Goal: Browse casually: Explore the website without a specific task or goal

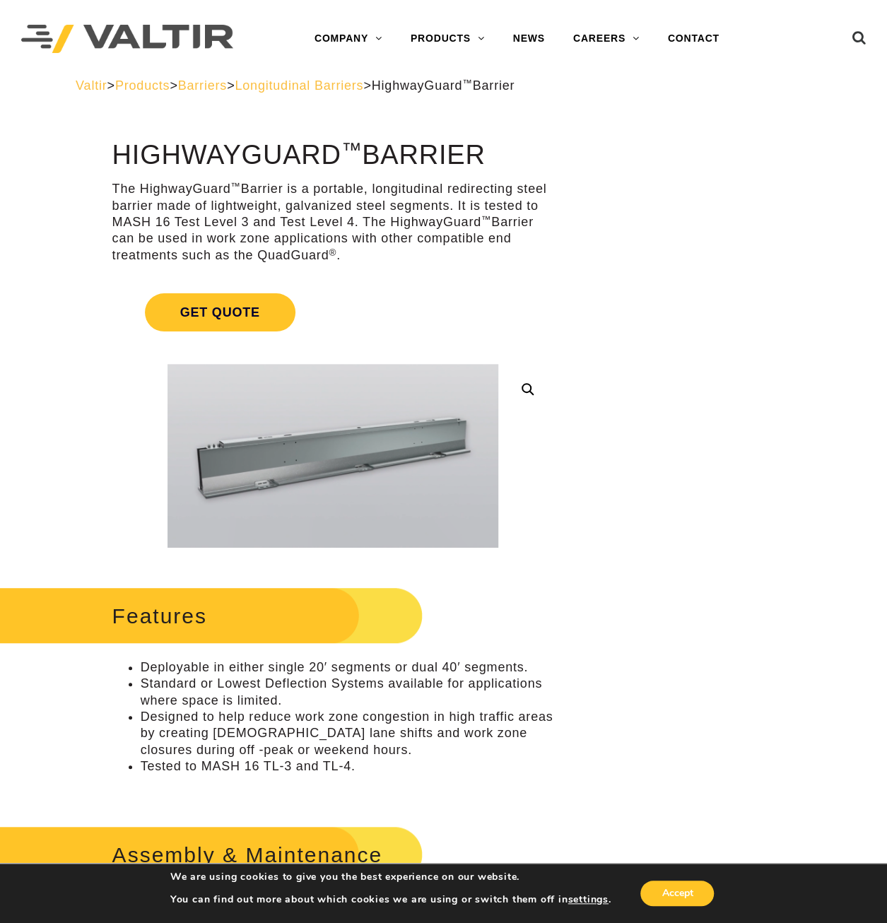
click at [530, 389] on link at bounding box center [527, 388] width 25 height 25
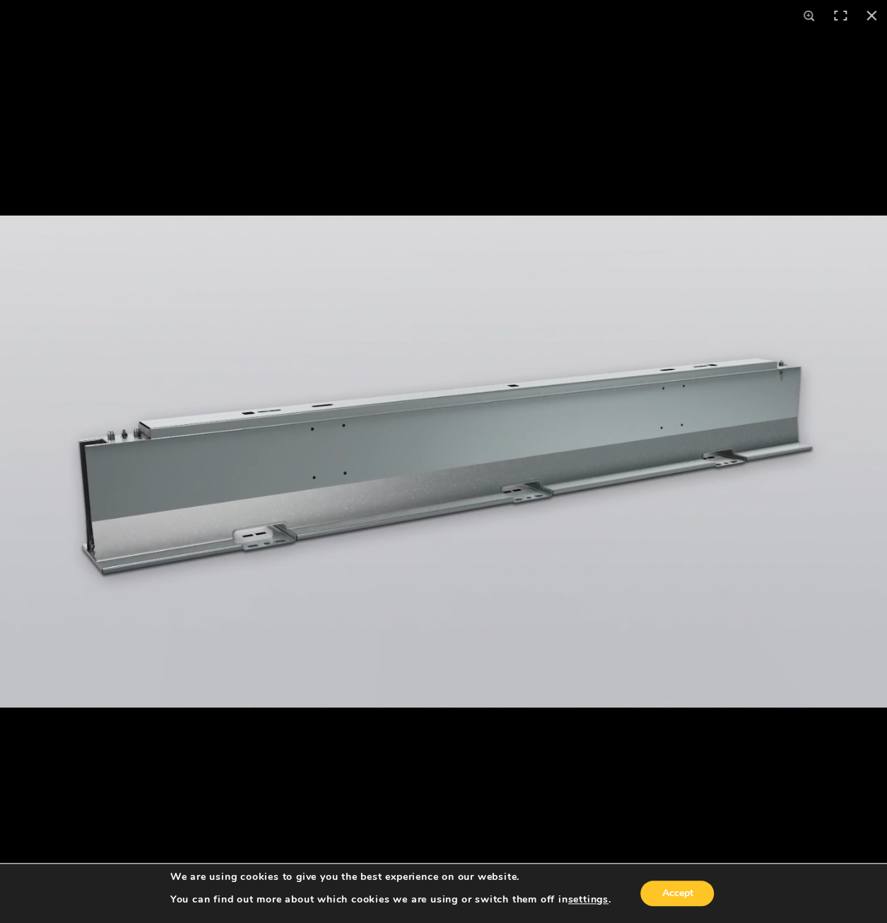
click at [344, 423] on img at bounding box center [443, 461] width 887 height 492
click at [332, 424] on img at bounding box center [443, 461] width 887 height 492
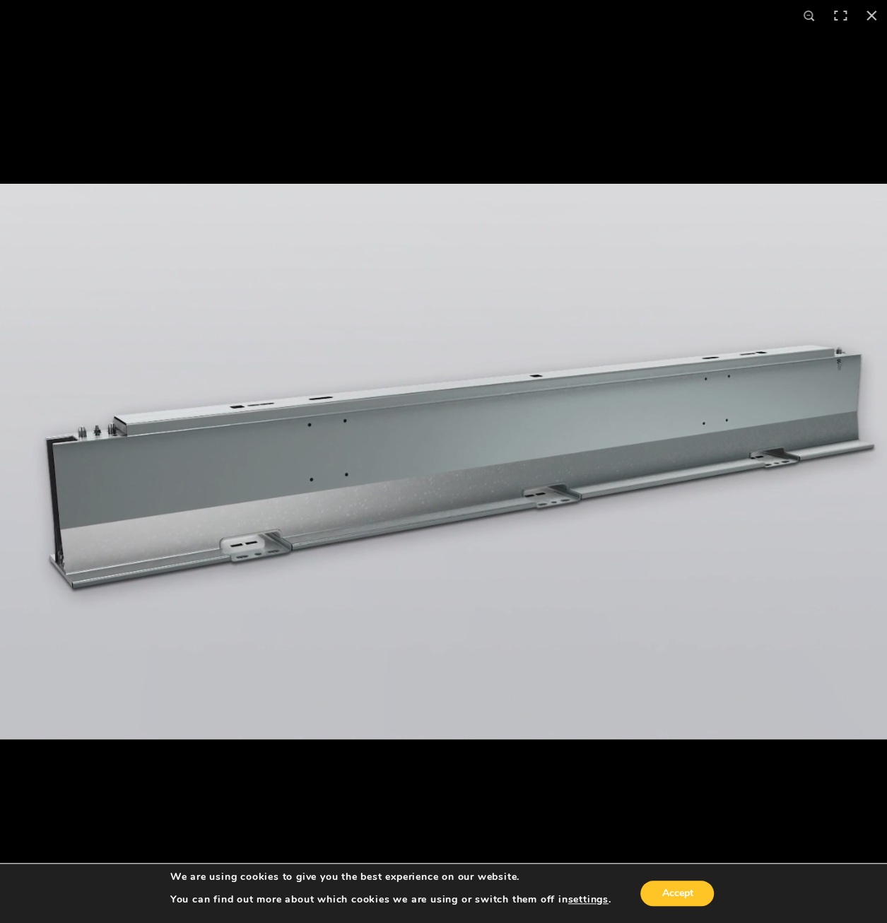
click at [447, 468] on img at bounding box center [457, 461] width 1001 height 555
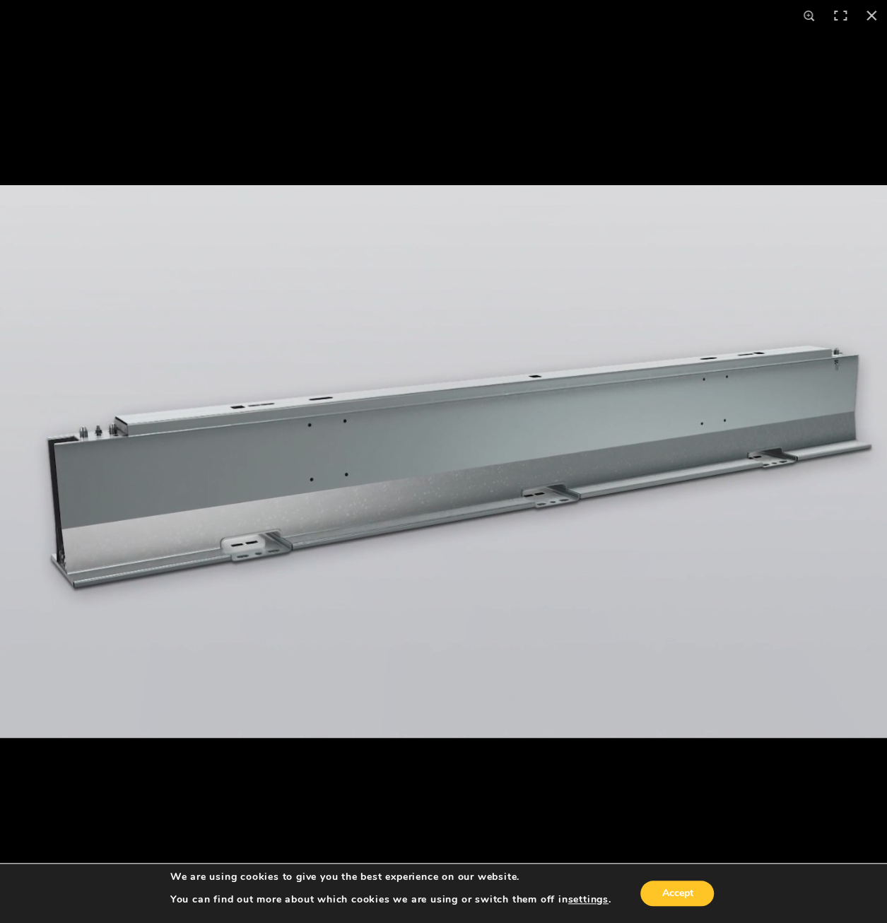
click at [453, 469] on img at bounding box center [457, 461] width 996 height 552
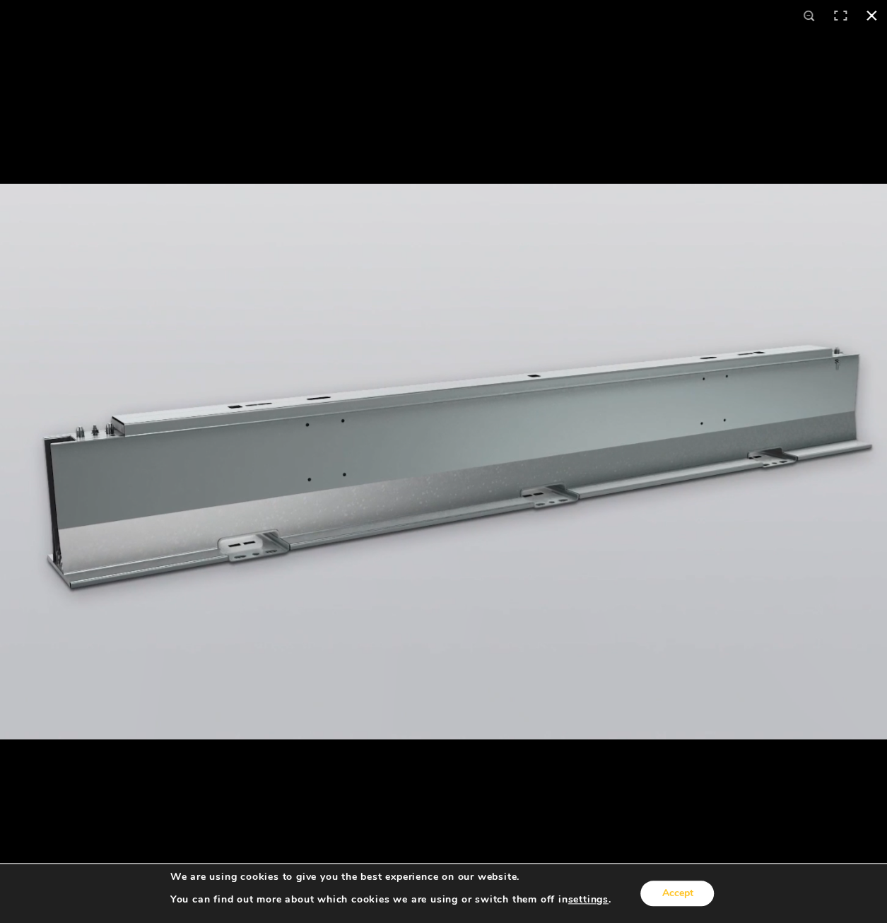
click at [707, 901] on button "Accept" at bounding box center [676, 892] width 73 height 25
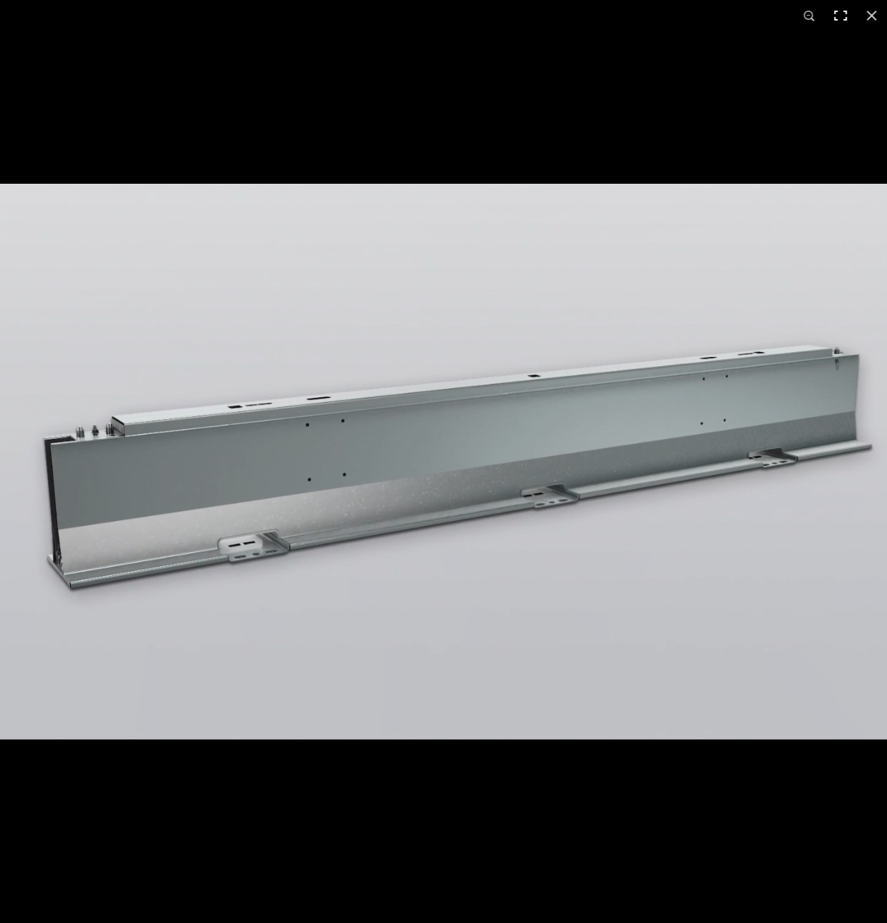
click at [834, 20] on button "Toggle fullscreen" at bounding box center [839, 15] width 31 height 31
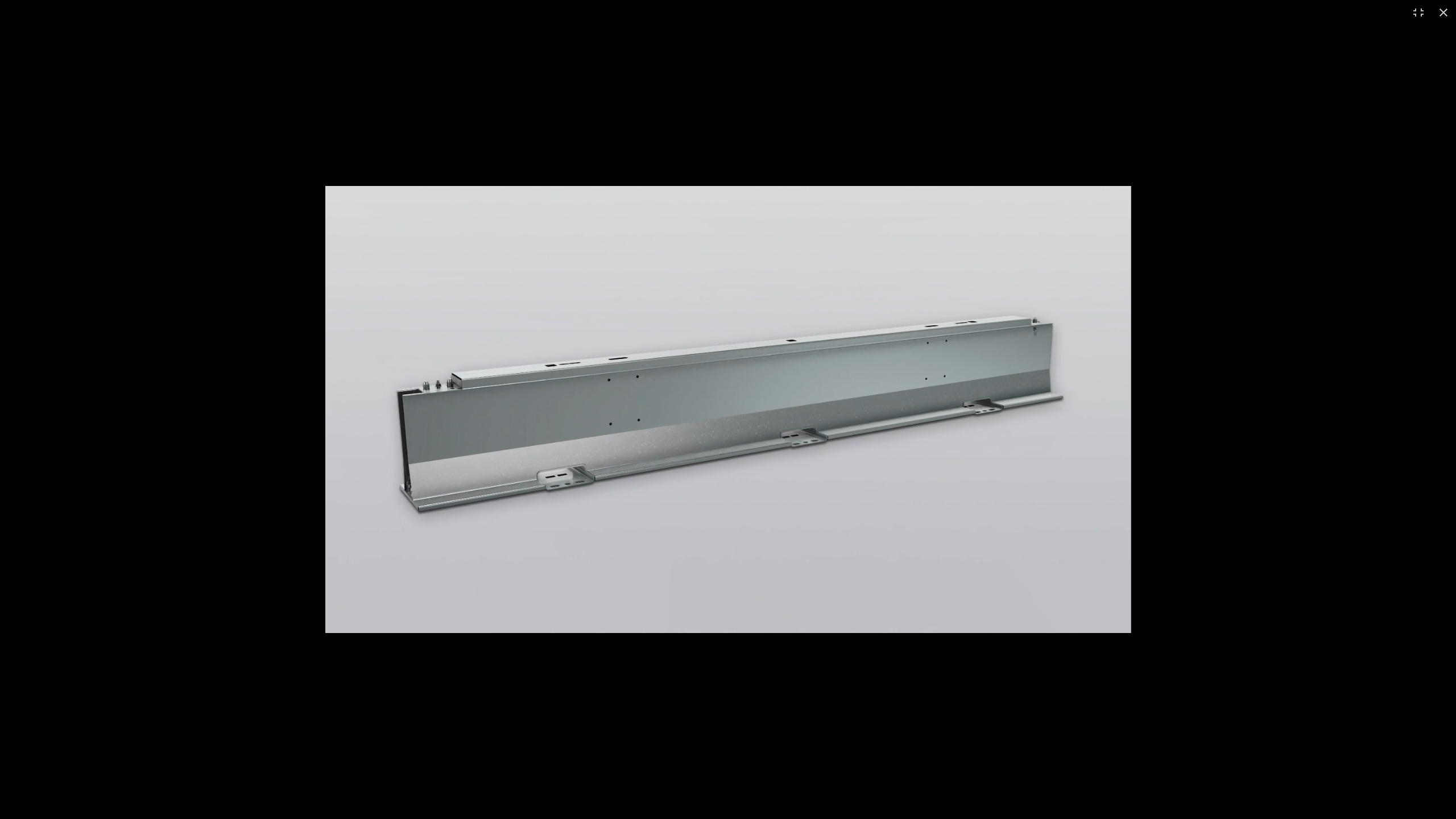
click at [714, 276] on img at bounding box center [728, 409] width 806 height 447
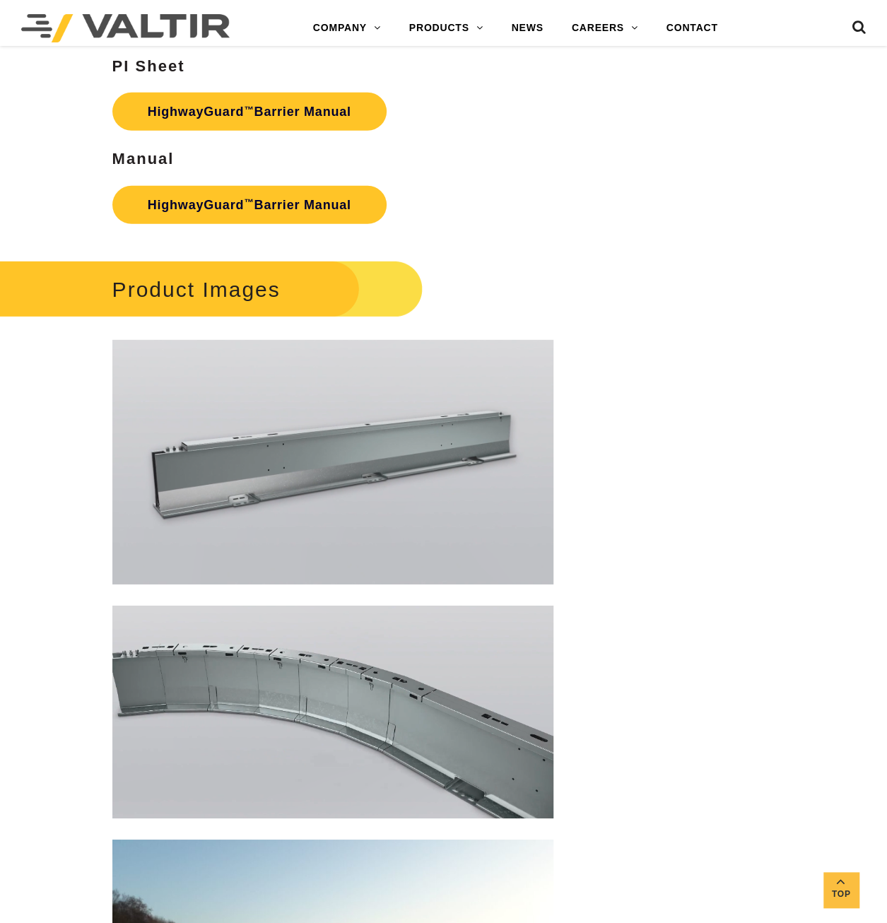
scroll to position [2119, 0]
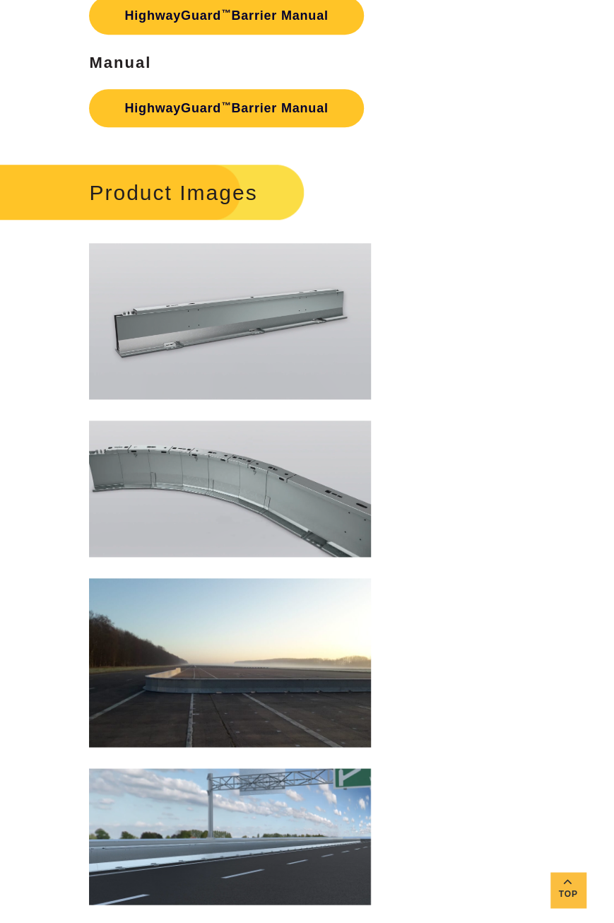
click at [266, 497] on img at bounding box center [230, 488] width 282 height 136
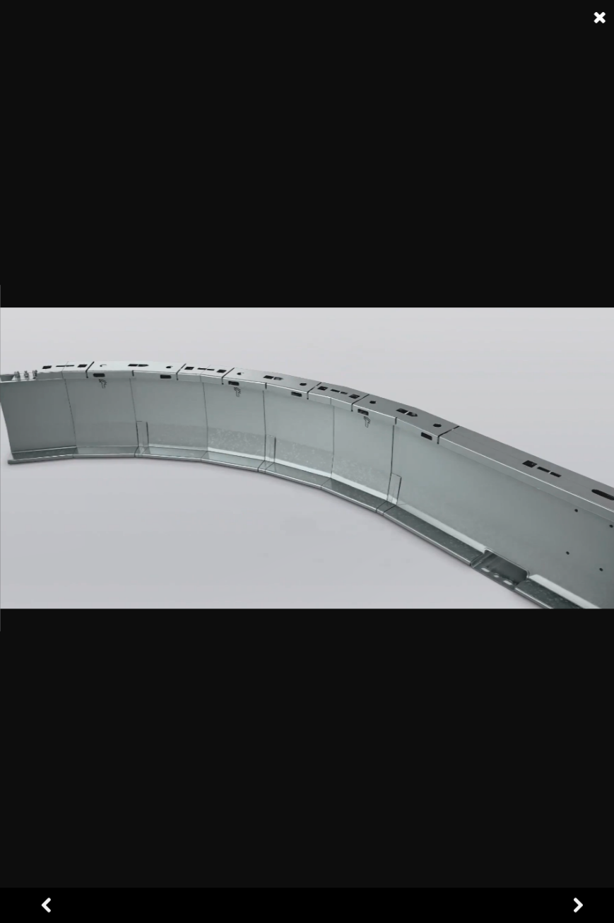
click at [547, 425] on img at bounding box center [312, 457] width 624 height 301
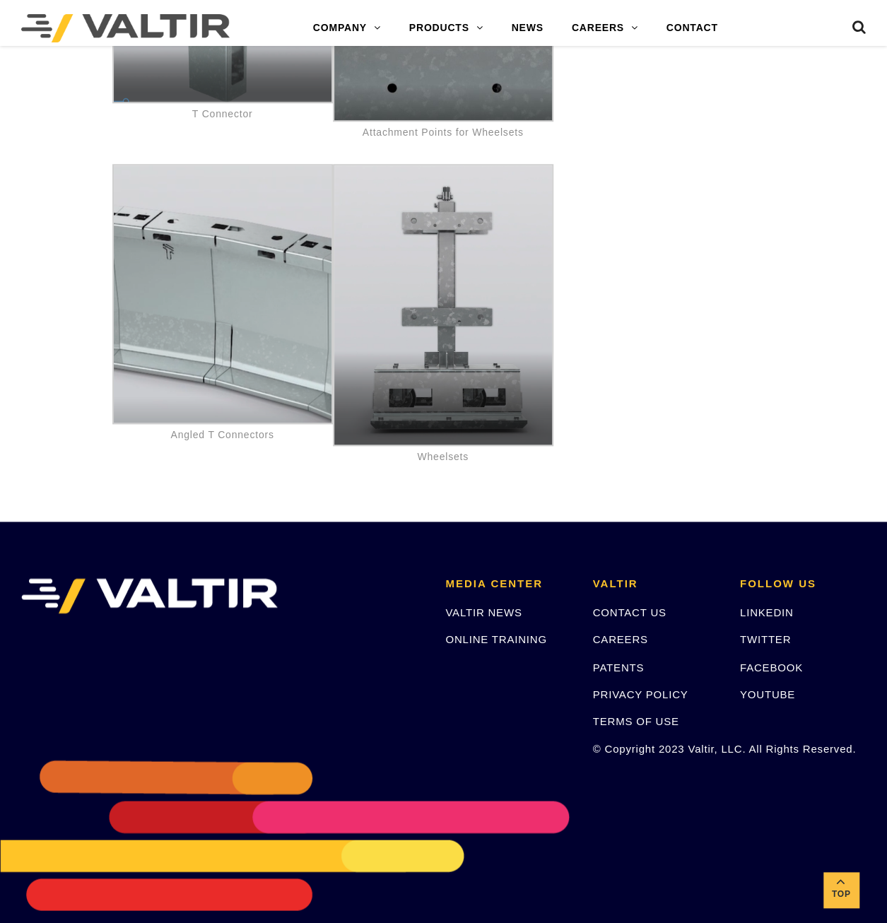
scroll to position [5999, 0]
